Goal: Register for event/course

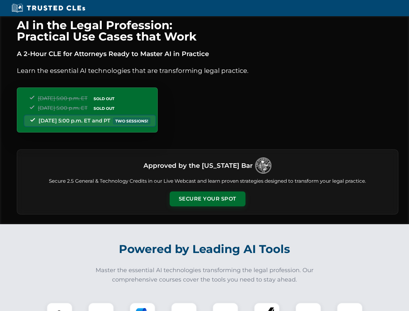
click at [207, 199] on button "Secure Your Spot" at bounding box center [208, 198] width 76 height 15
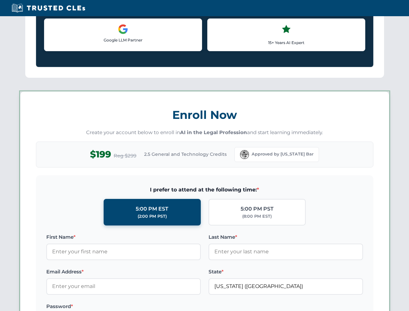
click at [101, 307] on label "Password *" at bounding box center [123, 306] width 154 height 8
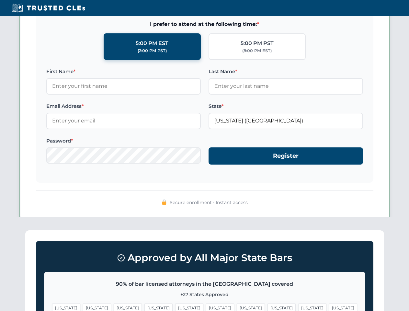
click at [237, 307] on span "[US_STATE]" at bounding box center [251, 307] width 28 height 9
click at [298, 307] on span "[US_STATE]" at bounding box center [312, 307] width 28 height 9
